Goal: Check status: Check status

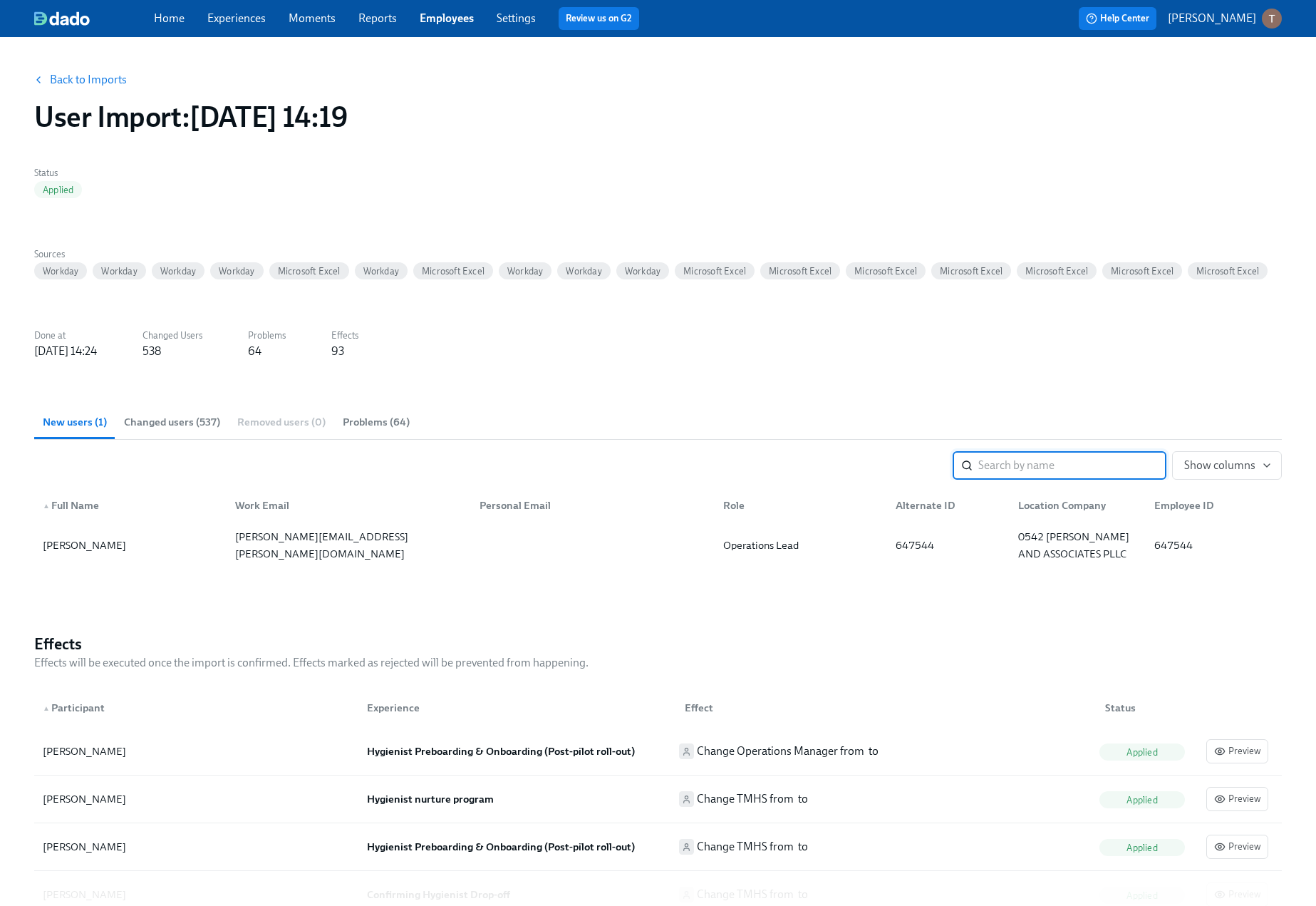
click at [52, 82] on link "Back to Imports" at bounding box center [89, 79] width 77 height 14
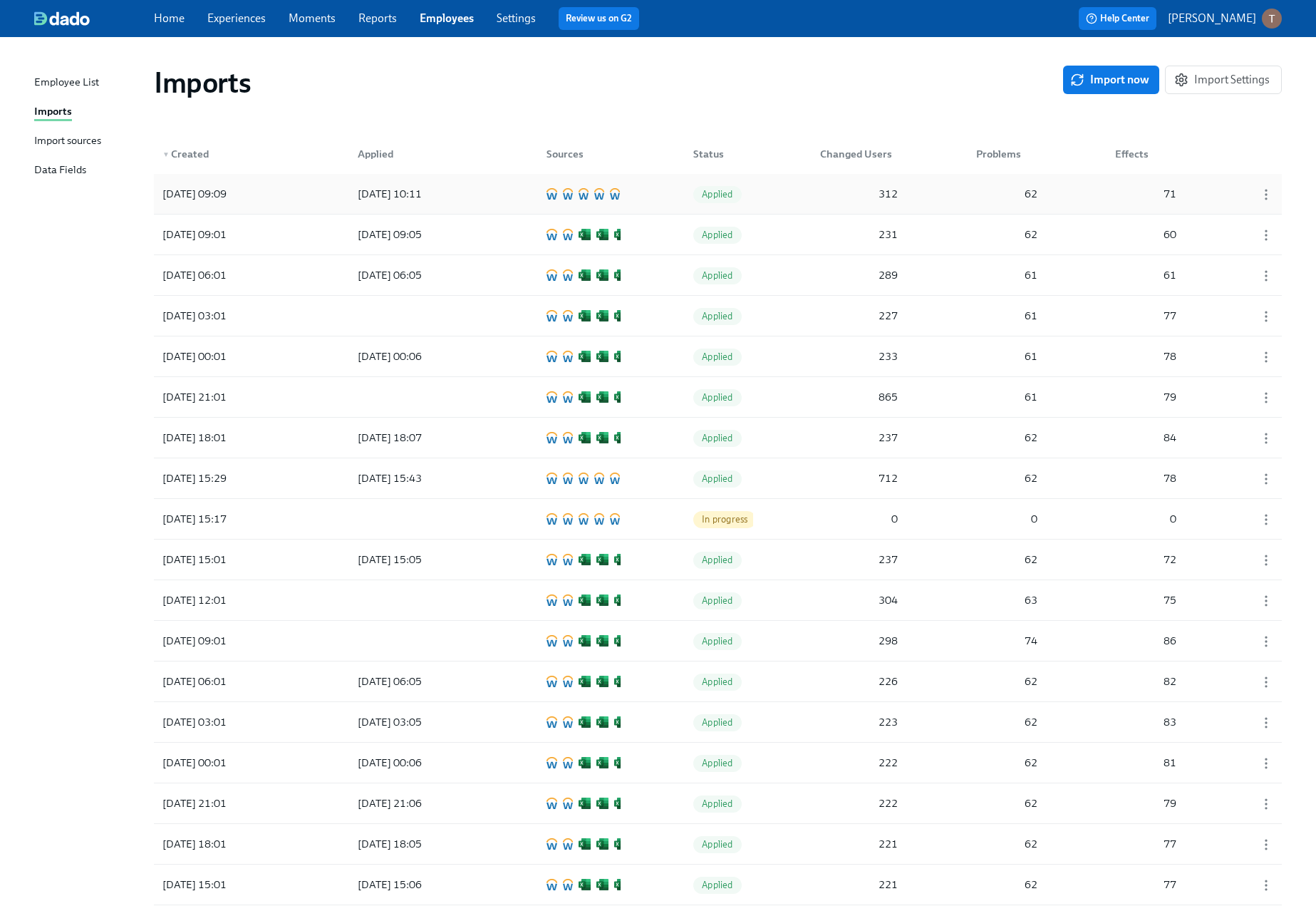
click at [463, 205] on div "[DATE] 10:11" at bounding box center [410, 193] width 128 height 28
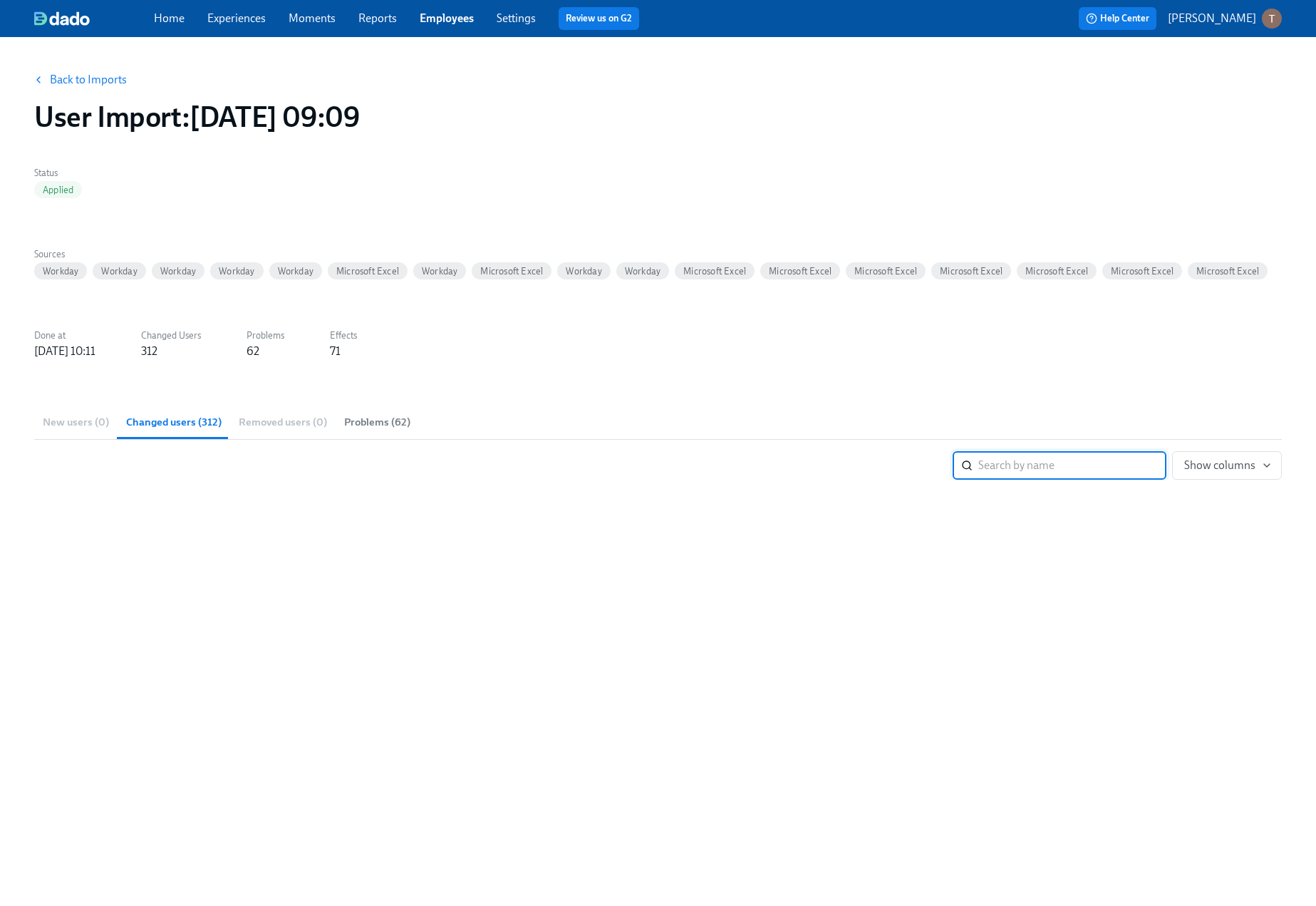
click at [54, 69] on button "Back to Imports" at bounding box center [81, 80] width 111 height 28
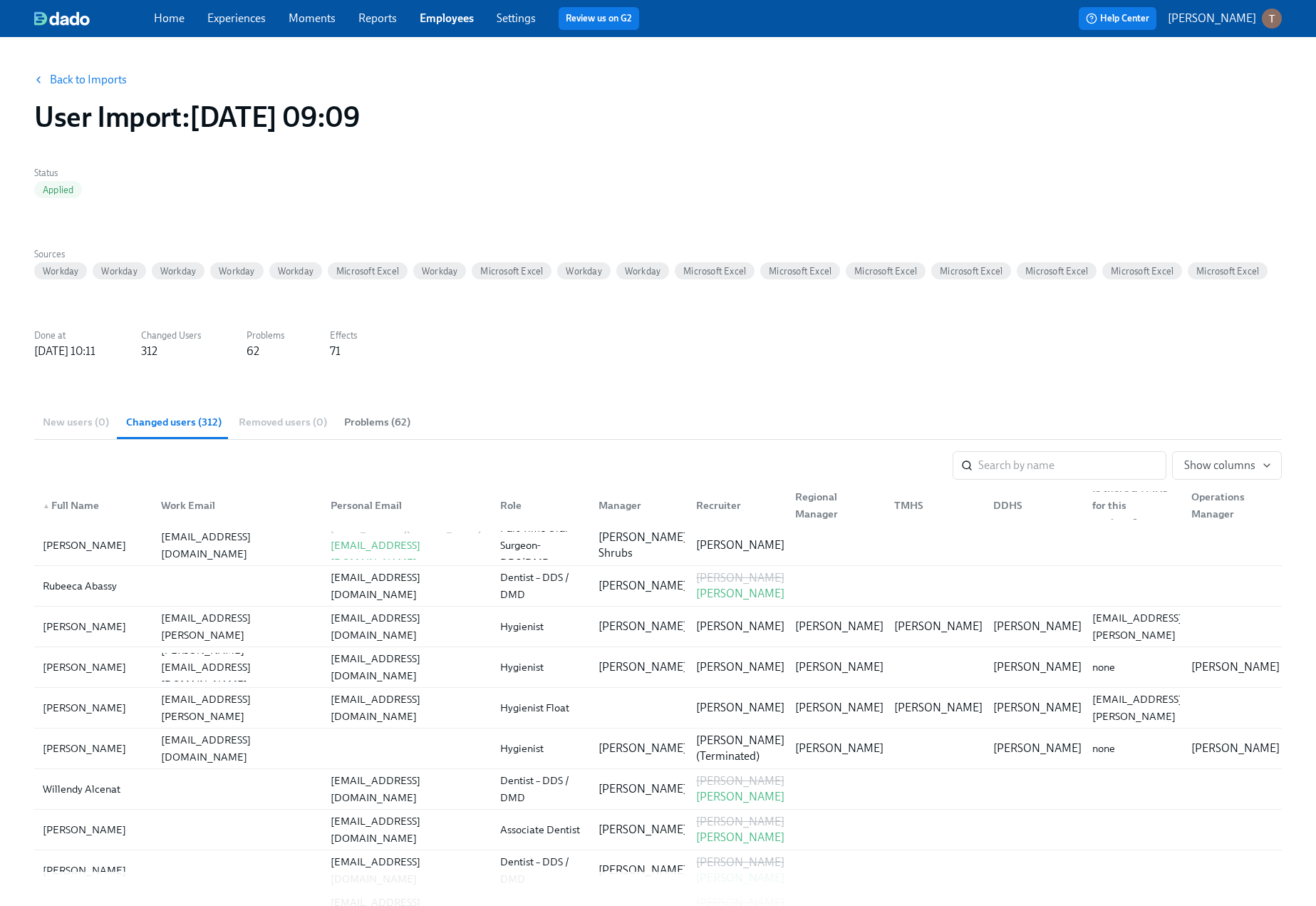
click at [45, 73] on span "Back to Imports" at bounding box center [81, 79] width 92 height 14
click at [45, 88] on button "Back to Imports" at bounding box center [81, 80] width 111 height 28
click at [90, 76] on link "Back to Imports" at bounding box center [89, 79] width 77 height 14
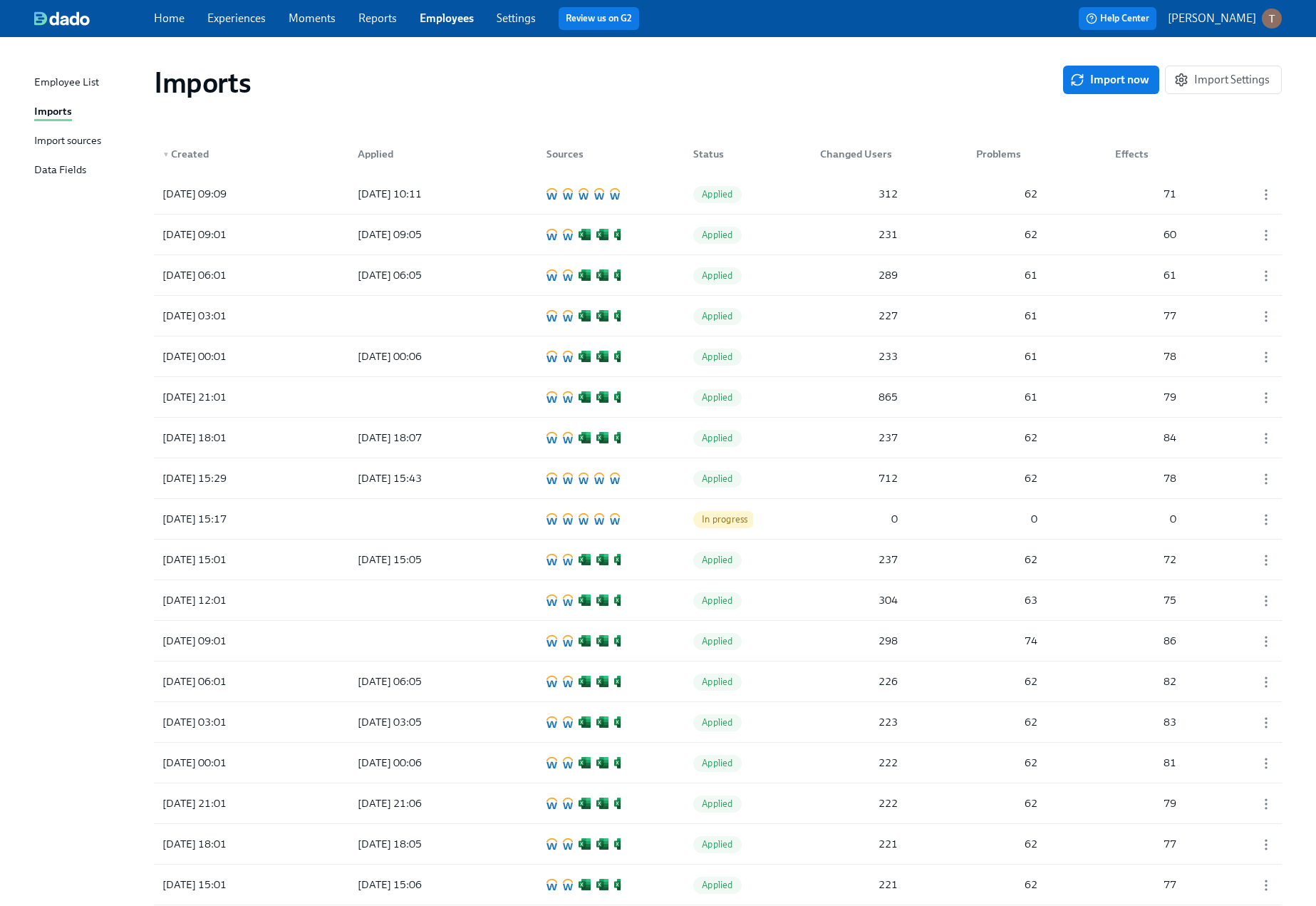
click at [81, 143] on div "Import sources" at bounding box center [67, 142] width 67 height 18
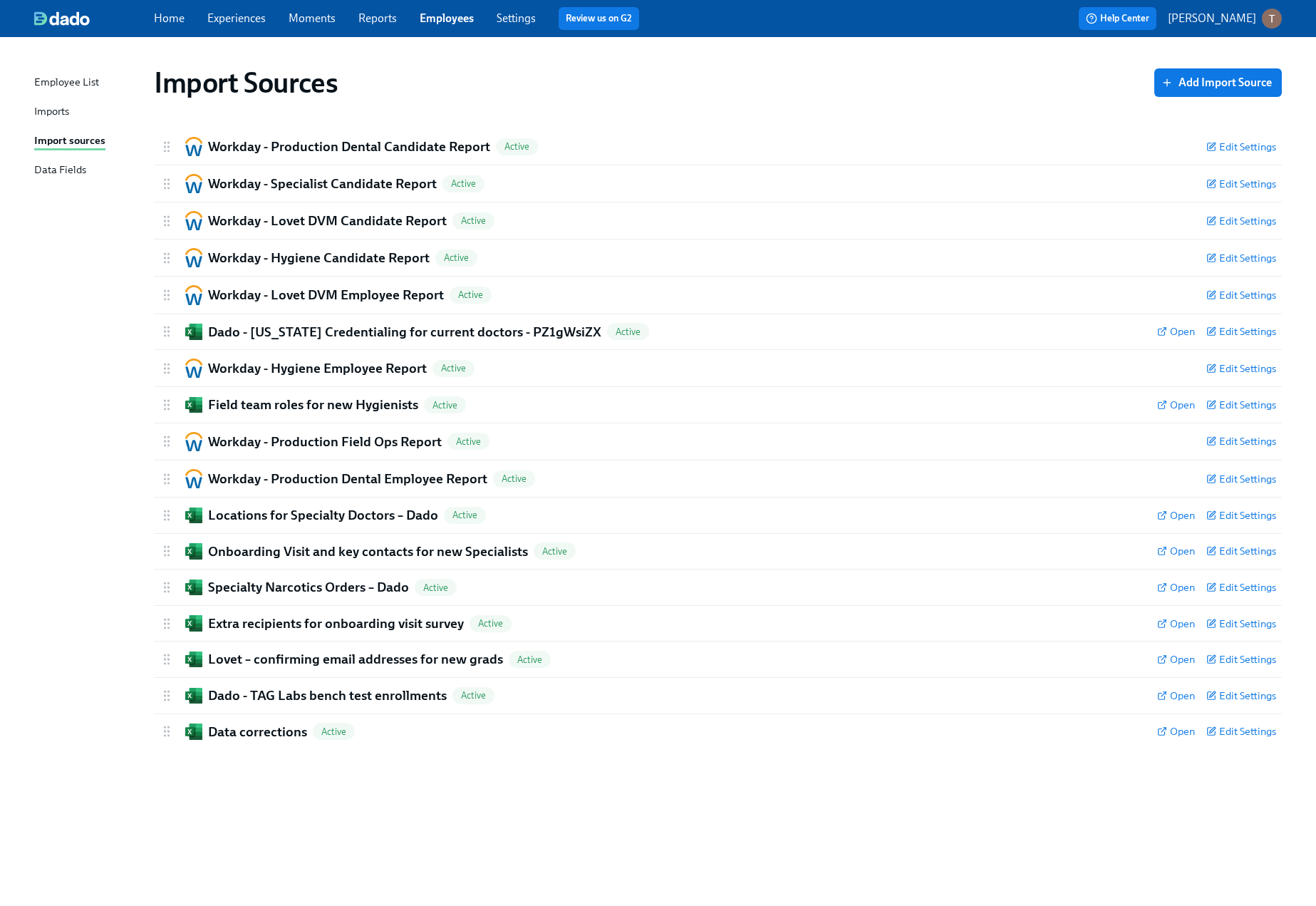
click at [44, 112] on div "Imports" at bounding box center [51, 112] width 35 height 18
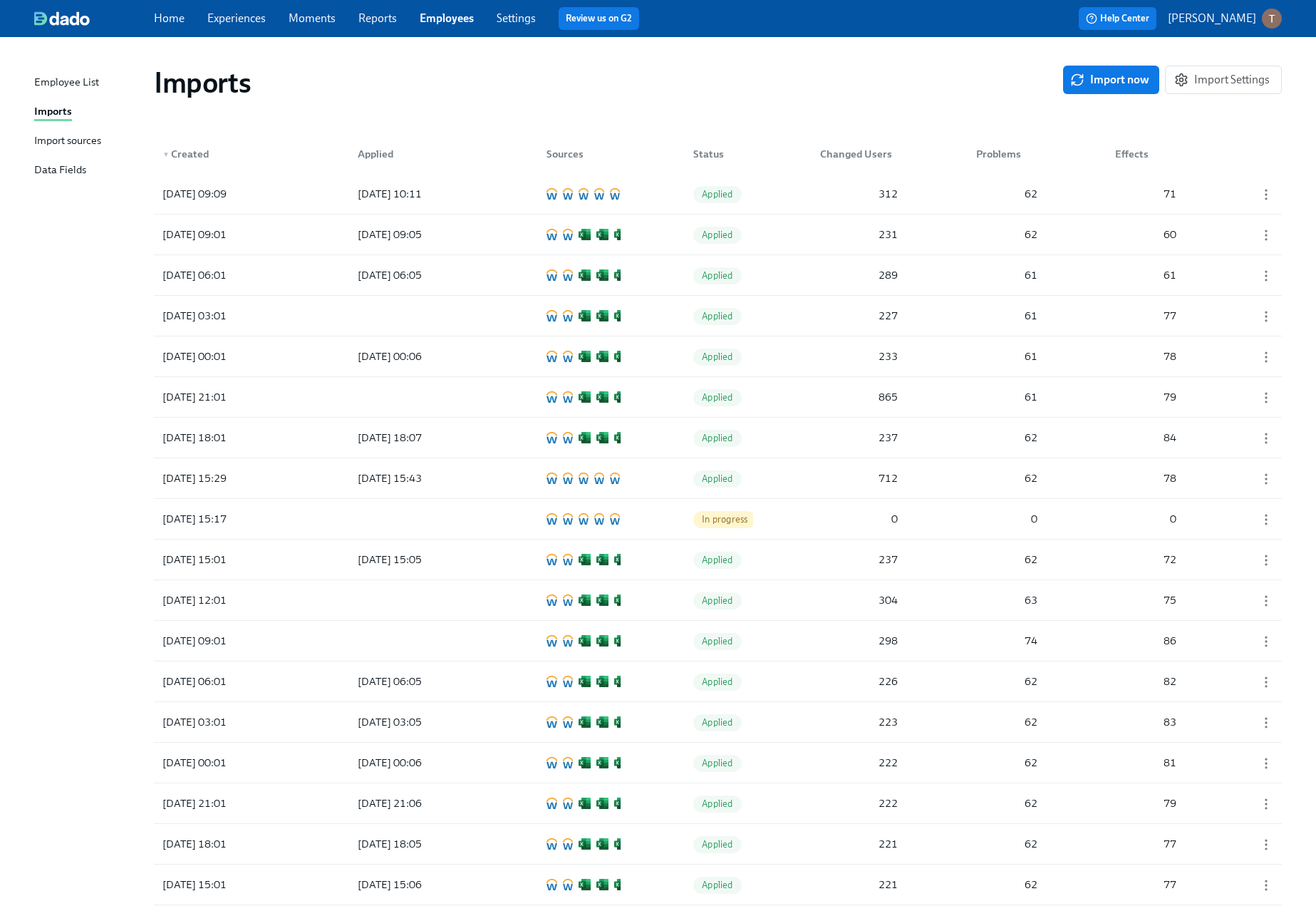
click at [77, 144] on div "Import sources" at bounding box center [67, 142] width 67 height 18
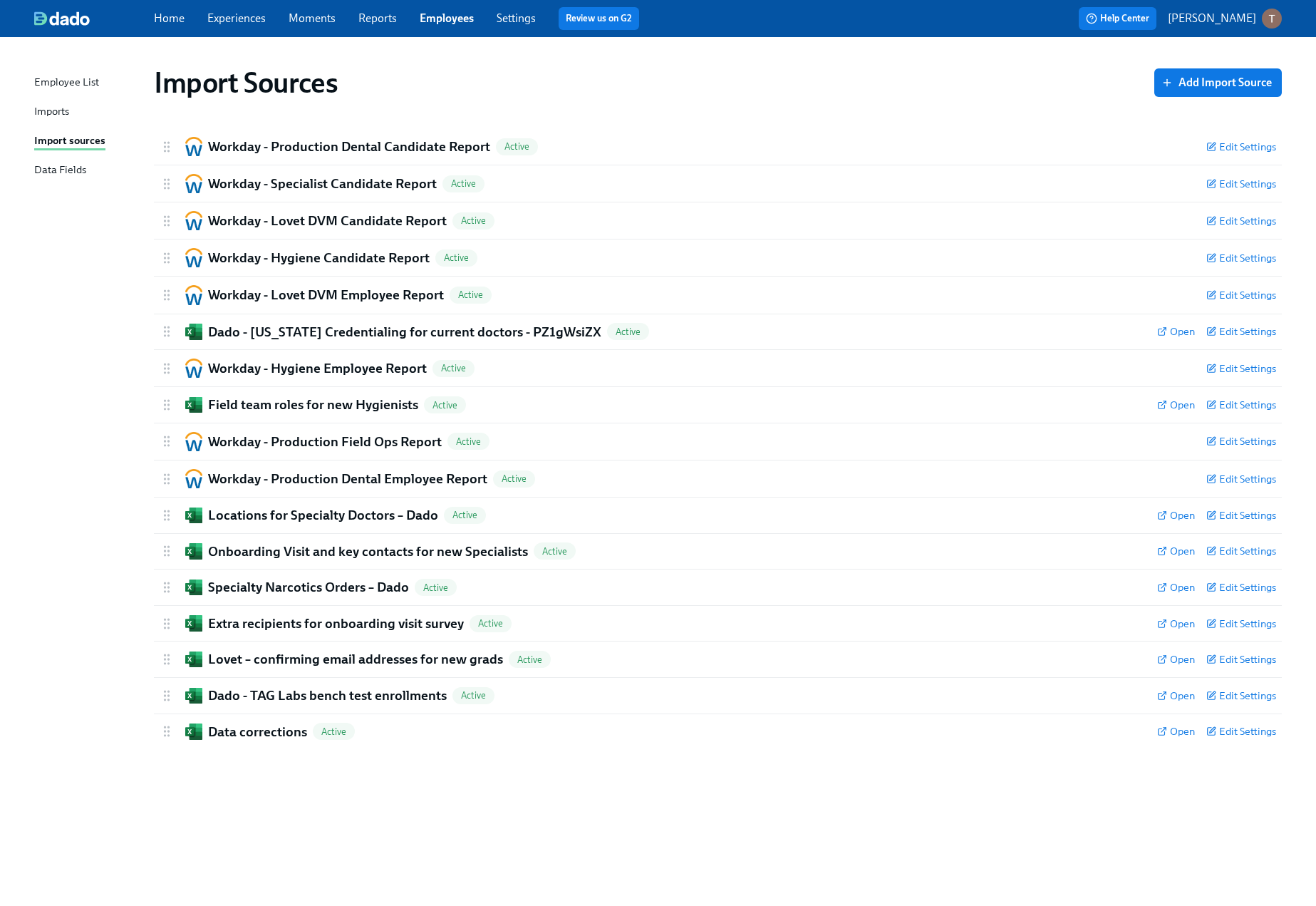
click at [48, 115] on div "Imports" at bounding box center [51, 112] width 35 height 18
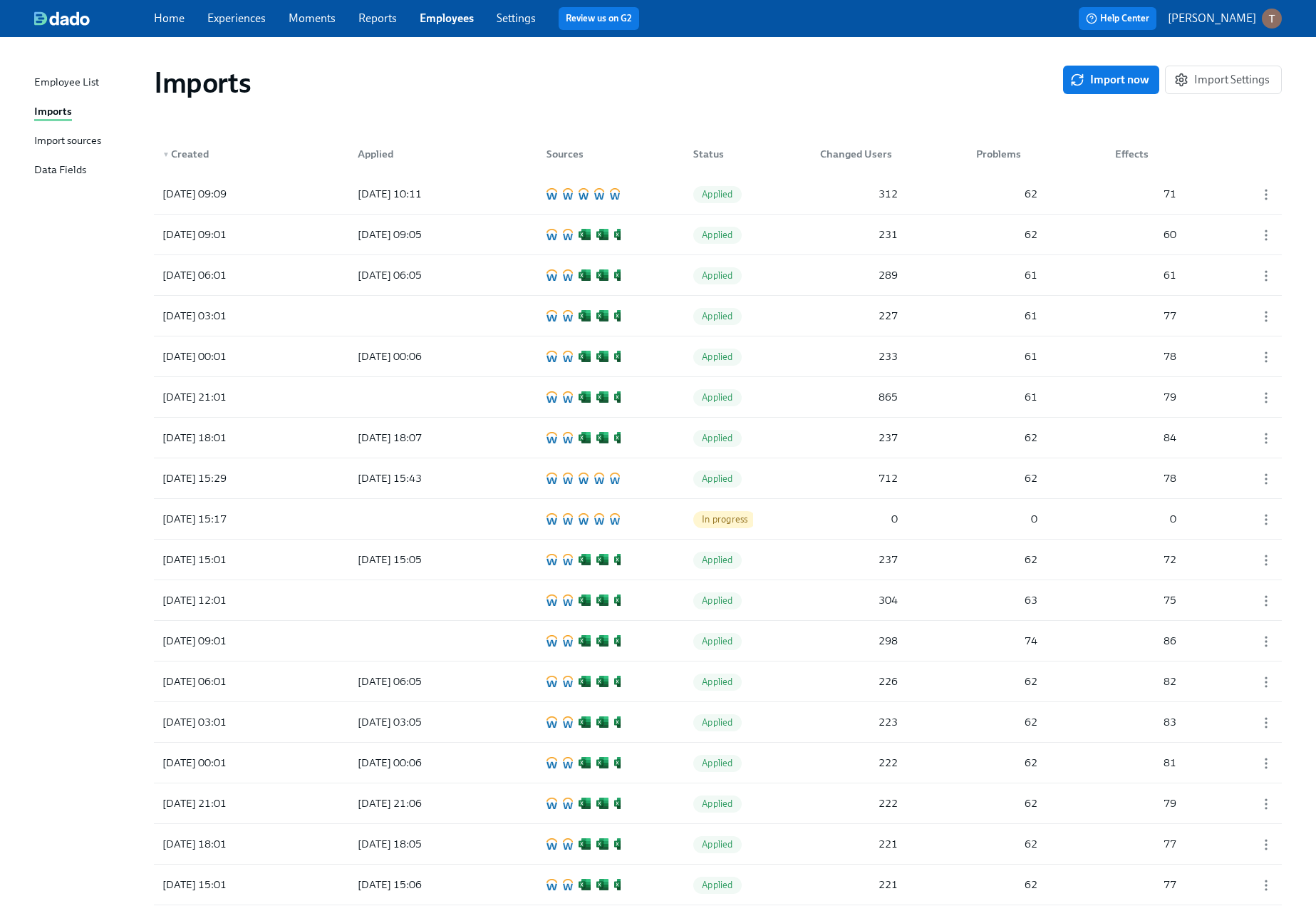
click at [78, 139] on div "Import sources" at bounding box center [67, 142] width 67 height 18
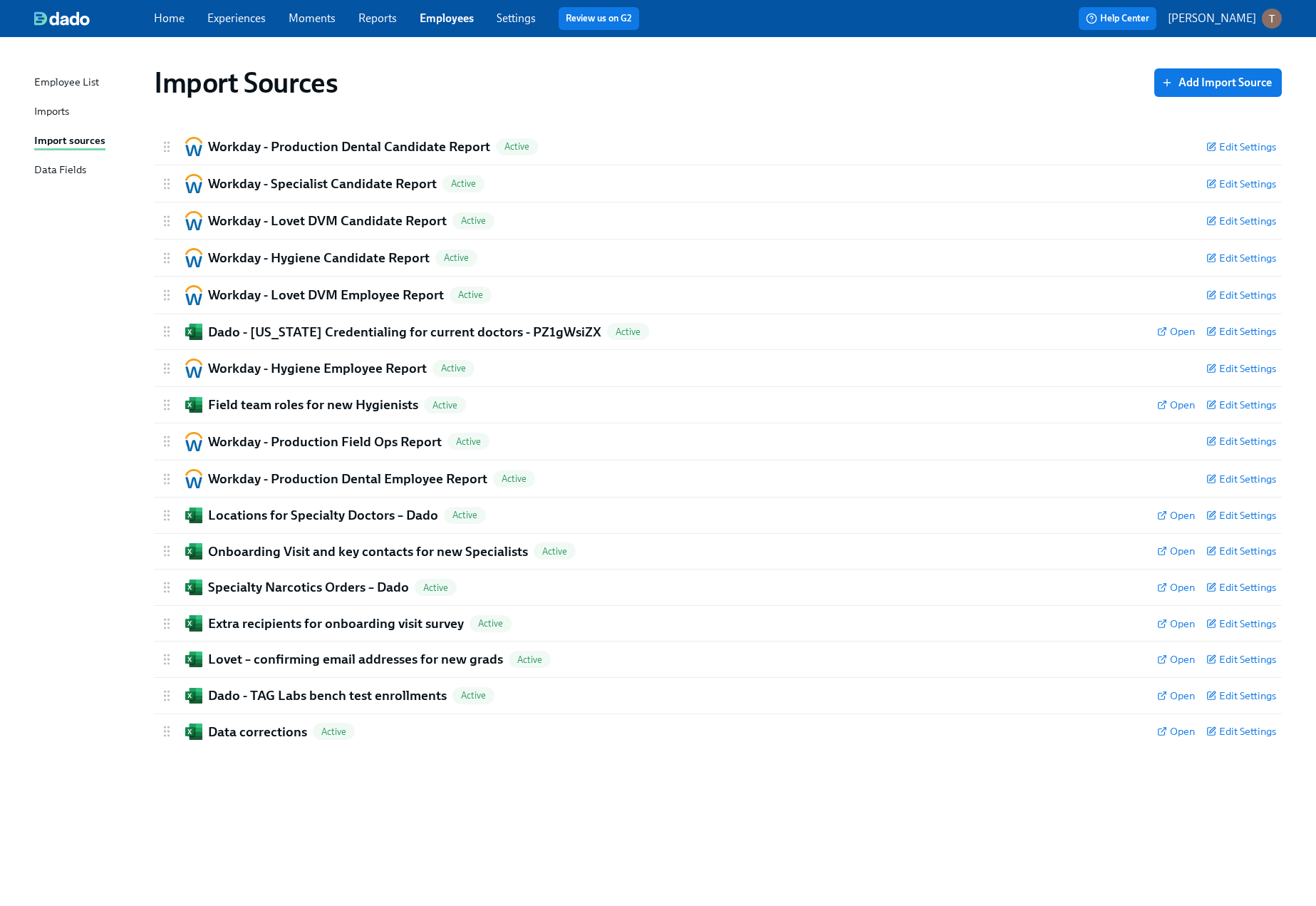
click at [52, 116] on div "Imports" at bounding box center [51, 112] width 35 height 18
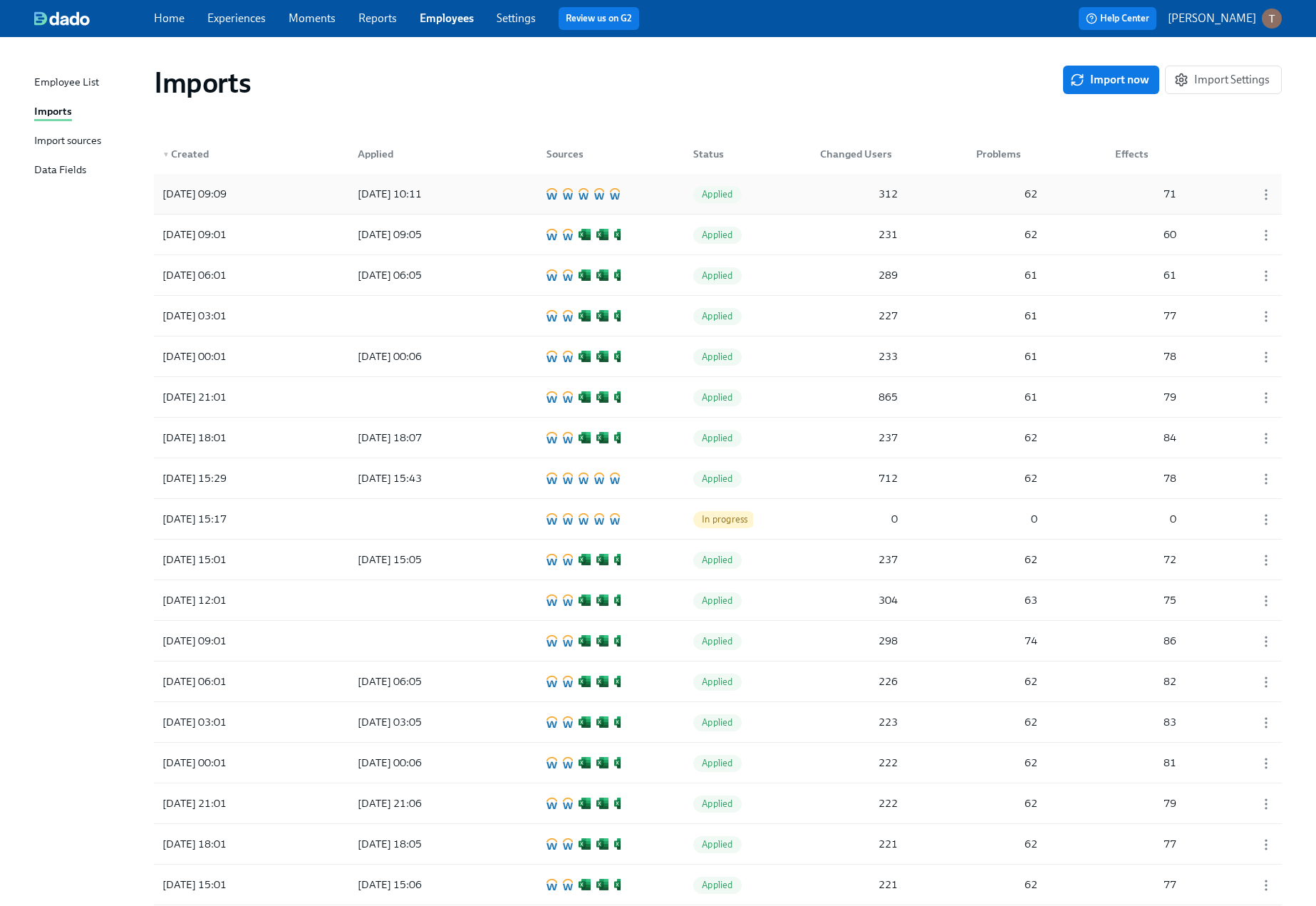
click at [487, 188] on div "[DATE] 09:09 [DATE] 10:11 Applied 312 62 71" at bounding box center [718, 193] width 1128 height 40
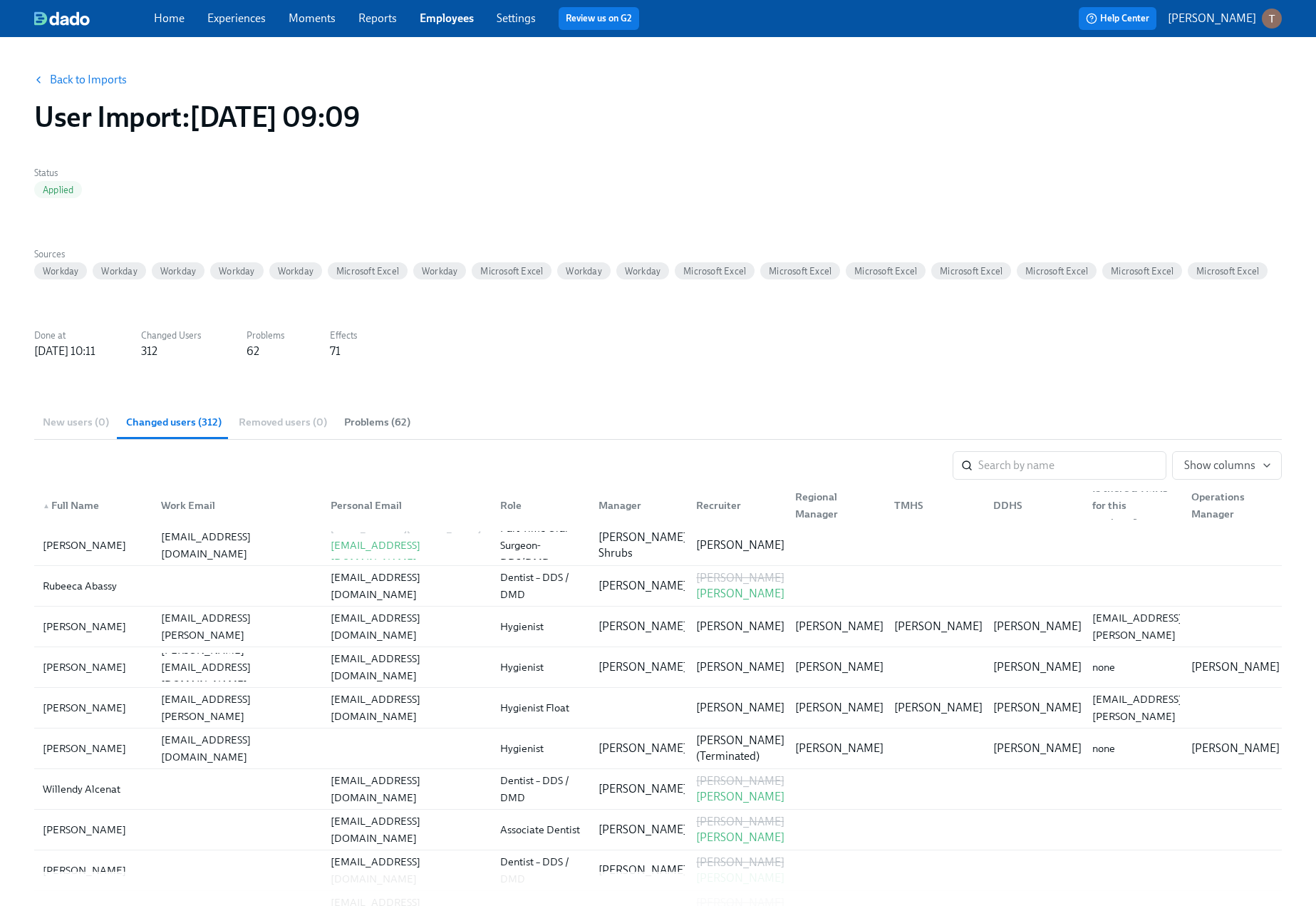
click at [86, 82] on link "Back to Imports" at bounding box center [89, 79] width 77 height 14
